Goal: Check status: Check status

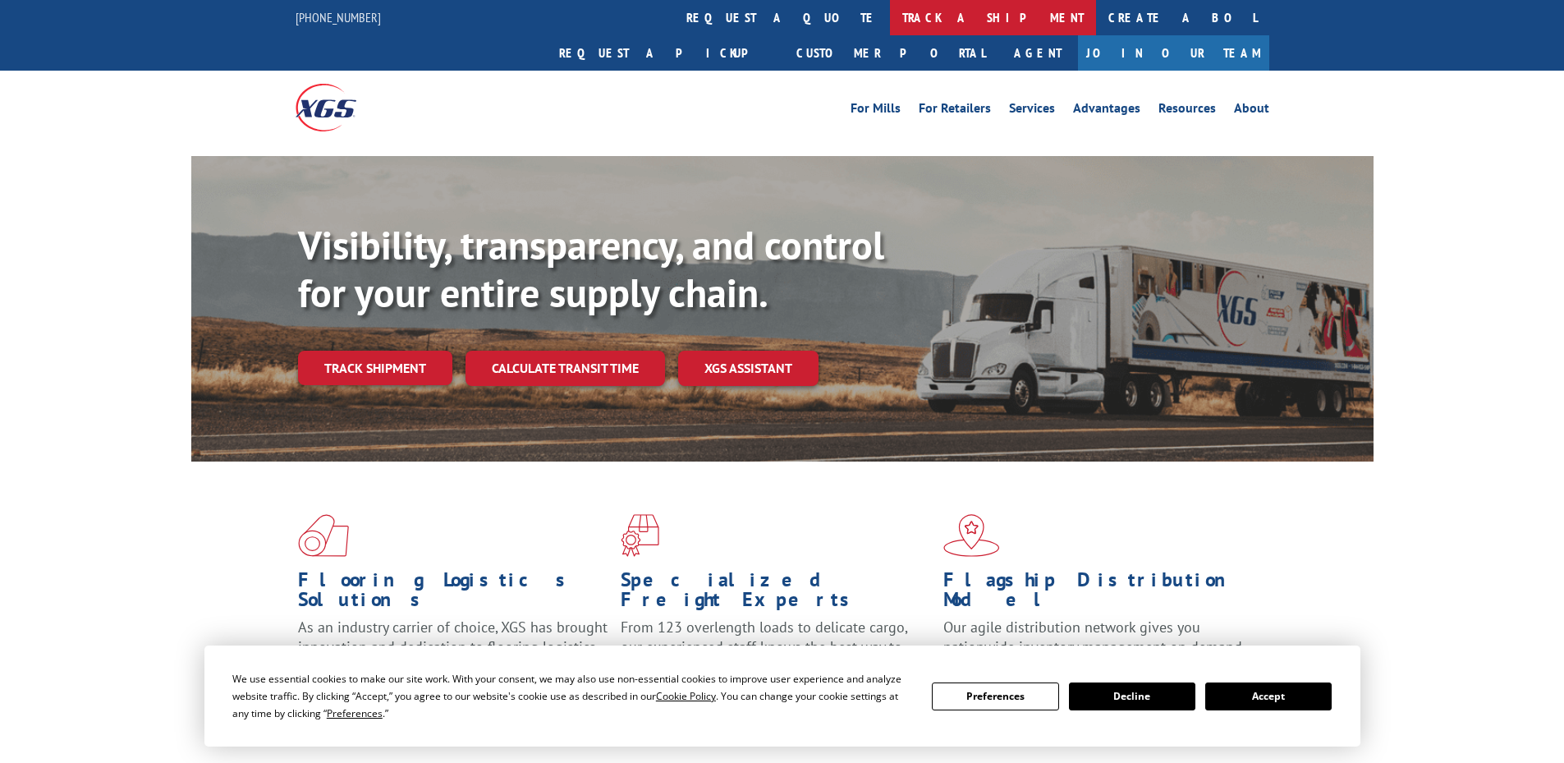
click at [890, 16] on link "track a shipment" at bounding box center [993, 17] width 206 height 35
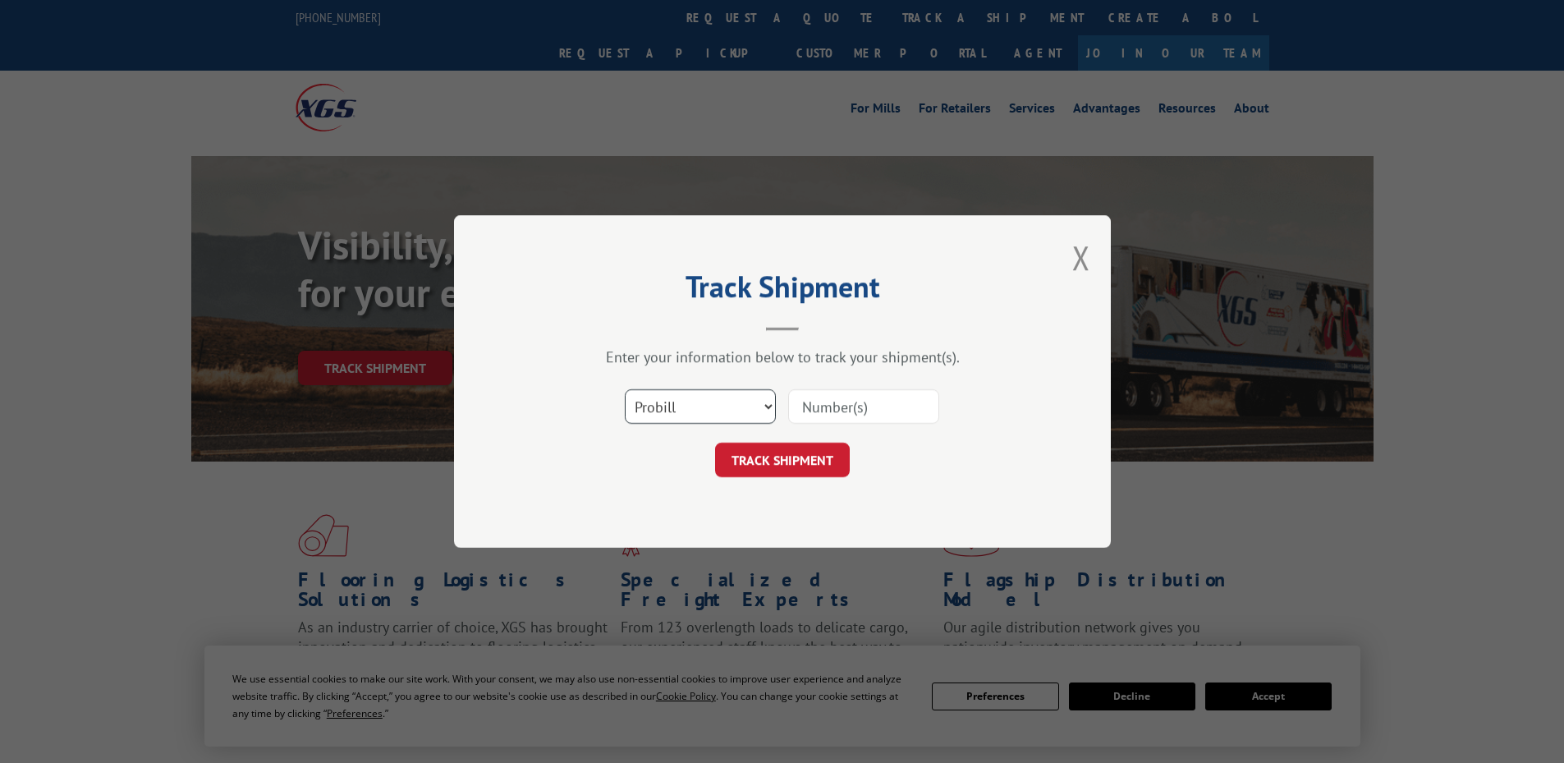
click at [771, 408] on select "Select category... Probill BOL PO" at bounding box center [700, 406] width 151 height 34
select select "bol"
click at [625, 389] on select "Select category... Probill BOL PO" at bounding box center [700, 406] width 151 height 34
click at [834, 407] on input at bounding box center [863, 406] width 151 height 34
type input "985491"
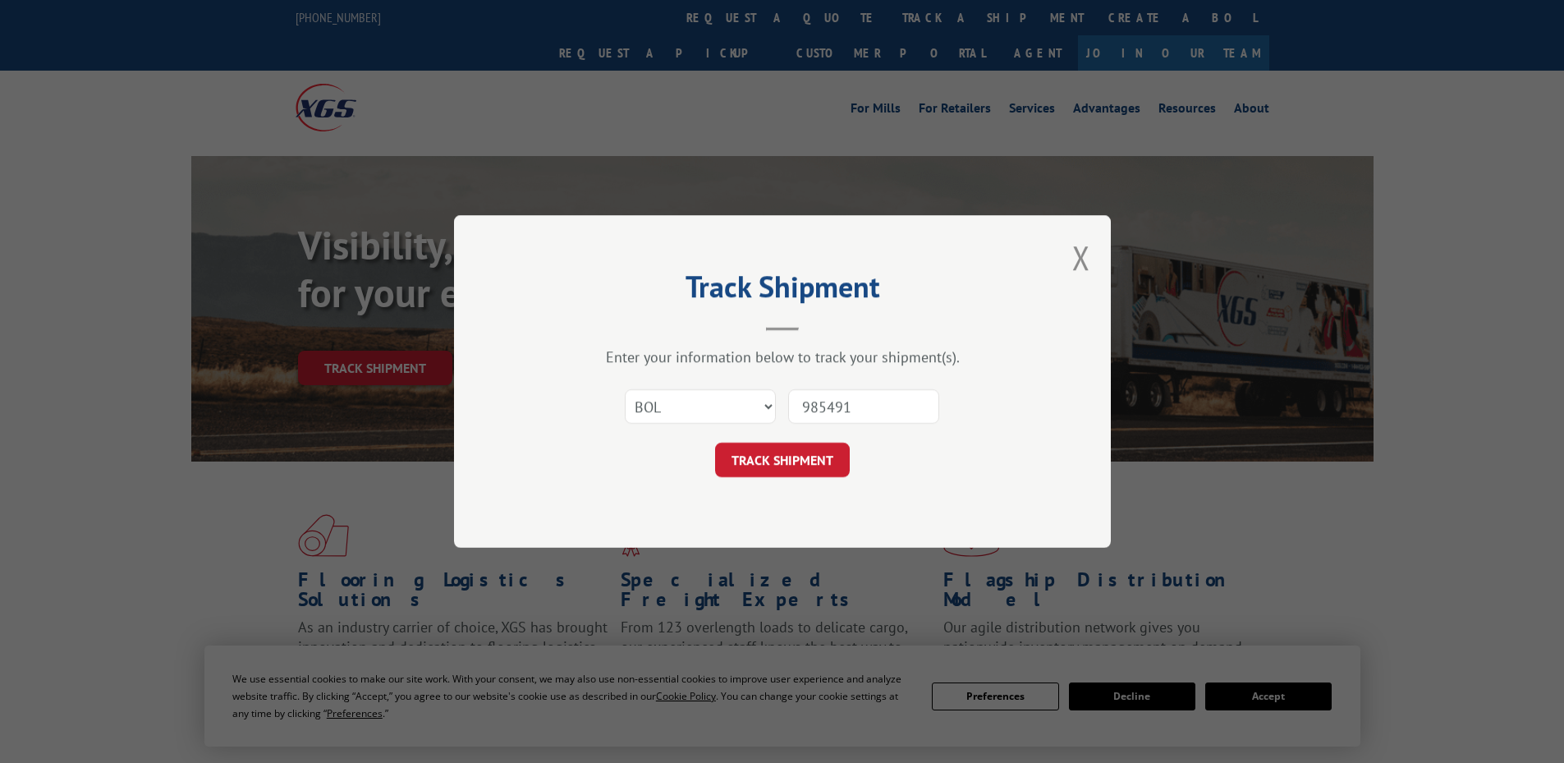
click at [798, 452] on button "TRACK SHIPMENT" at bounding box center [782, 460] width 135 height 34
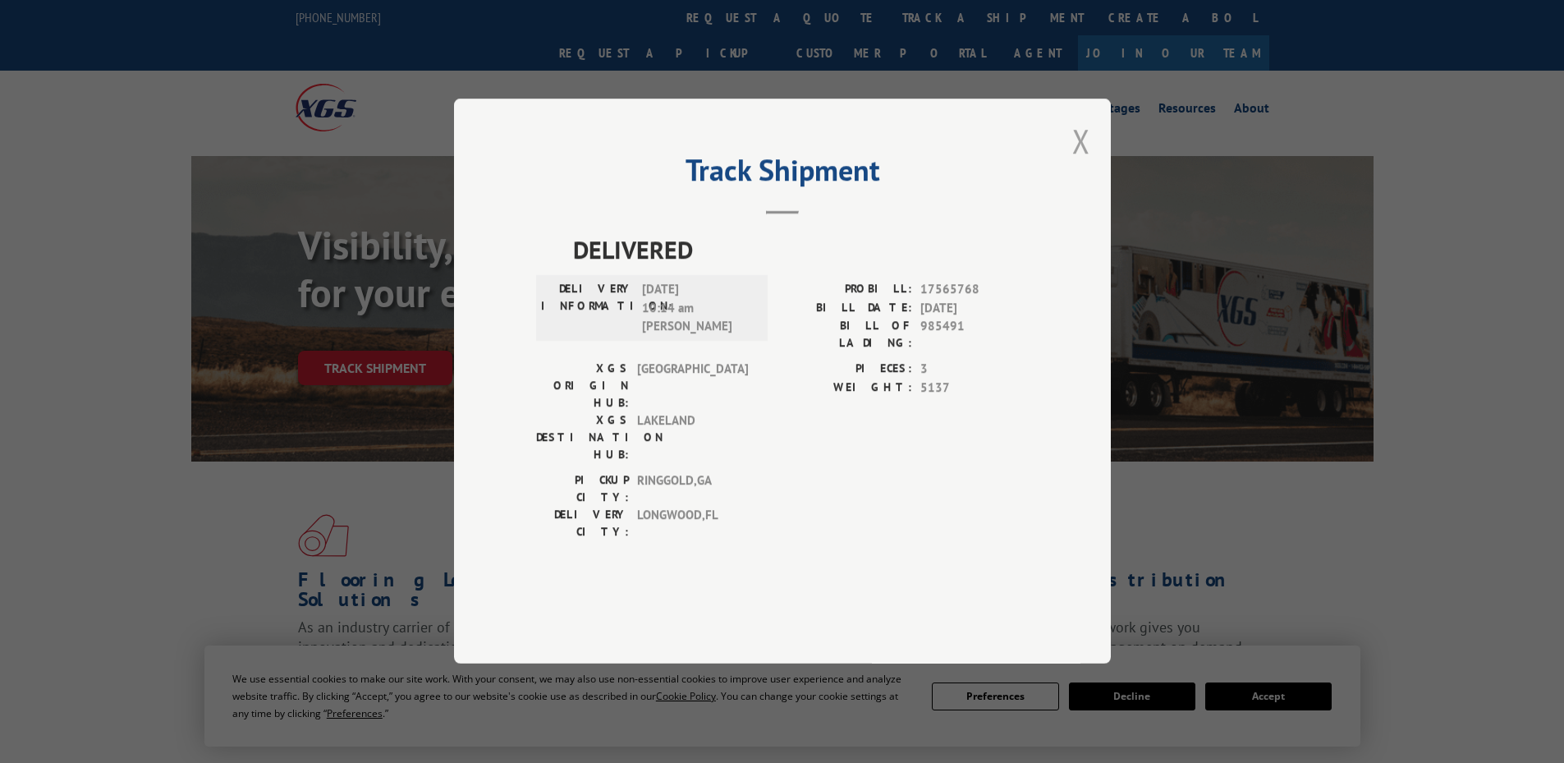
click at [1085, 163] on button "Close modal" at bounding box center [1081, 141] width 18 height 44
